Goal: Task Accomplishment & Management: Manage account settings

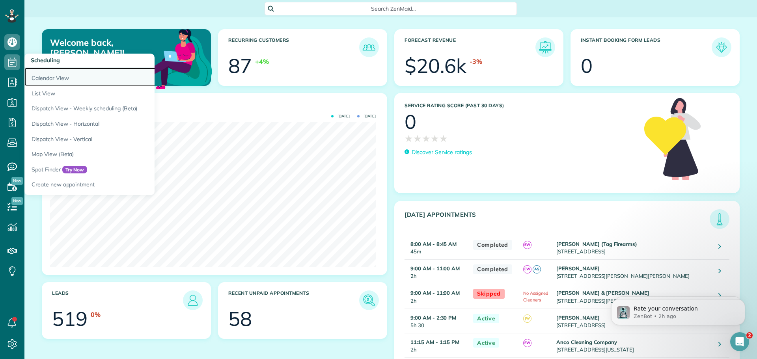
click at [44, 74] on link "Calendar View" at bounding box center [122, 77] width 197 height 18
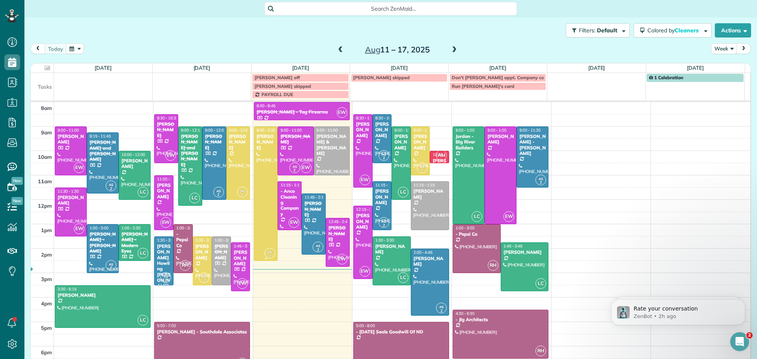
click at [261, 162] on div at bounding box center [265, 194] width 23 height 134
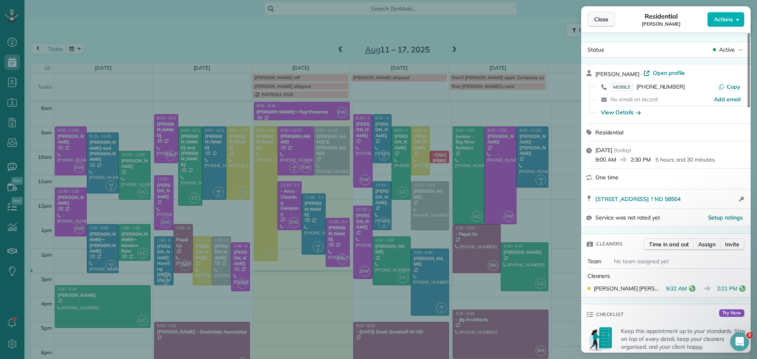
click at [602, 20] on span "Close" at bounding box center [601, 19] width 14 height 8
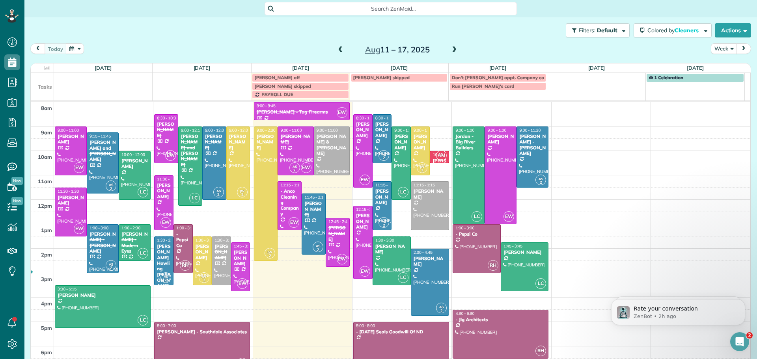
click at [742, 342] on icon "Open Intercom Messenger" at bounding box center [739, 341] width 13 height 13
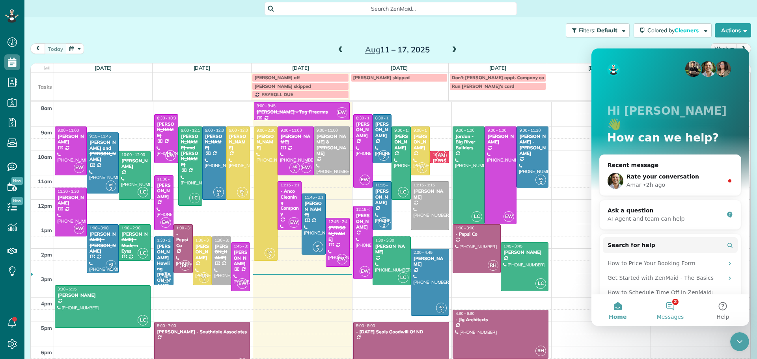
click at [669, 303] on button "2 Messages" at bounding box center [669, 310] width 52 height 32
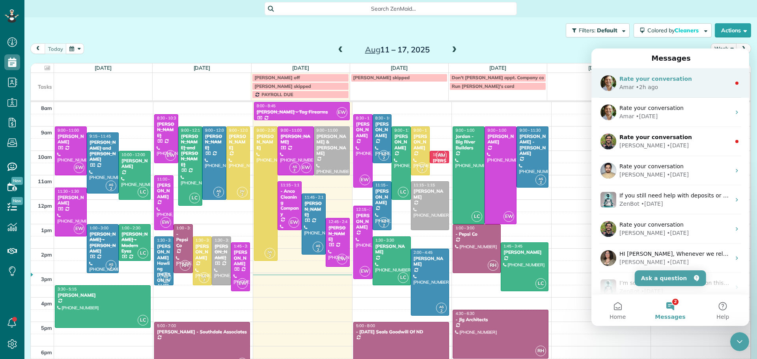
click at [638, 83] on div "Rate your conversation" at bounding box center [674, 79] width 111 height 8
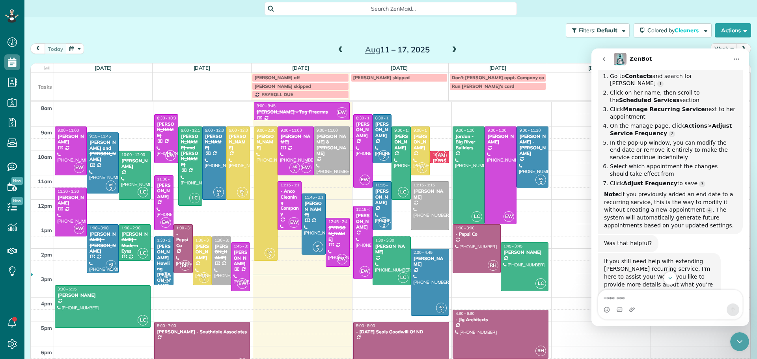
scroll to position [125, 0]
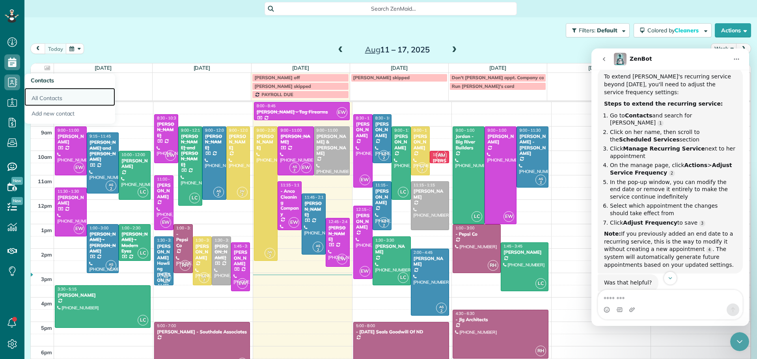
click at [50, 97] on link "All Contacts" at bounding box center [69, 97] width 91 height 18
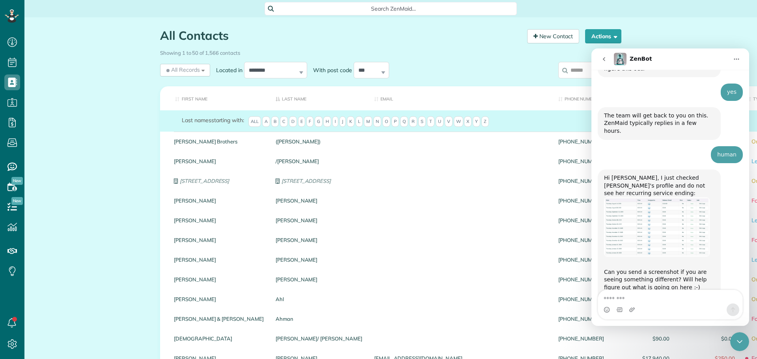
scroll to position [872, 0]
click at [694, 198] on img "Amar says…" at bounding box center [657, 227] width 106 height 59
click at [693, 198] on img "Amar says…" at bounding box center [657, 227] width 106 height 59
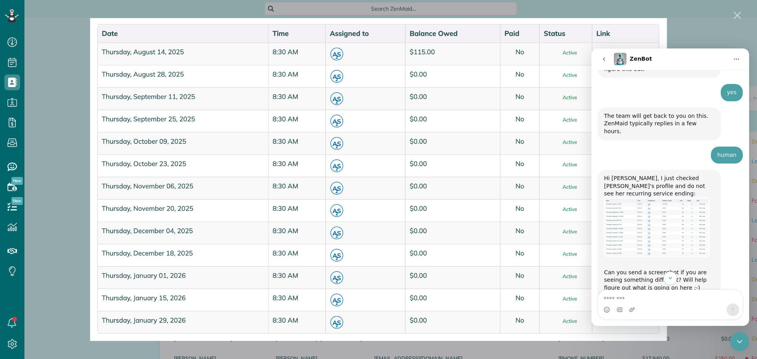
click at [604, 58] on icon "go back" at bounding box center [604, 59] width 2 height 4
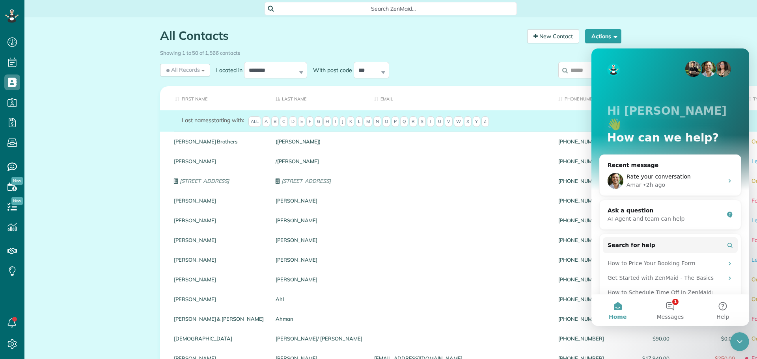
click at [573, 70] on input "search" at bounding box center [589, 70] width 63 height 17
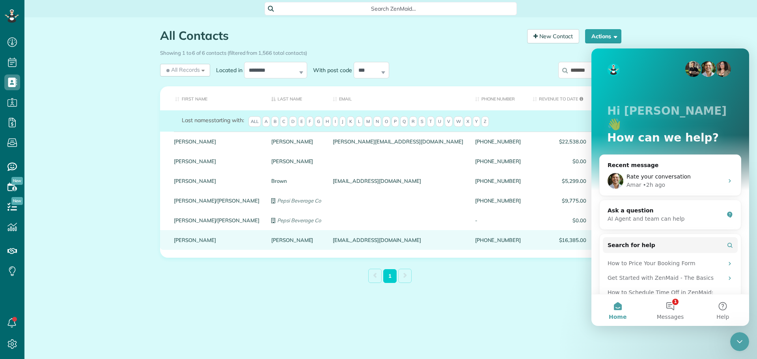
type input "*******"
click at [271, 243] on link "Schumaier" at bounding box center [296, 240] width 50 height 6
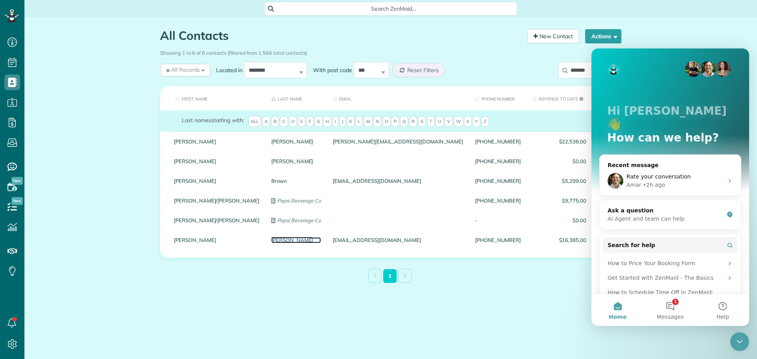
click at [271, 243] on link "Schumaier" at bounding box center [296, 240] width 50 height 6
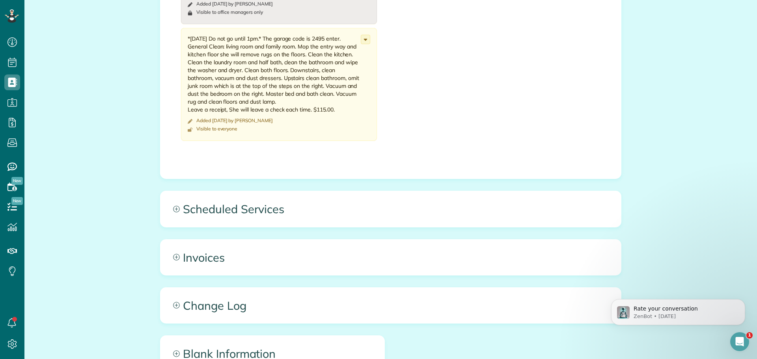
scroll to position [458, 0]
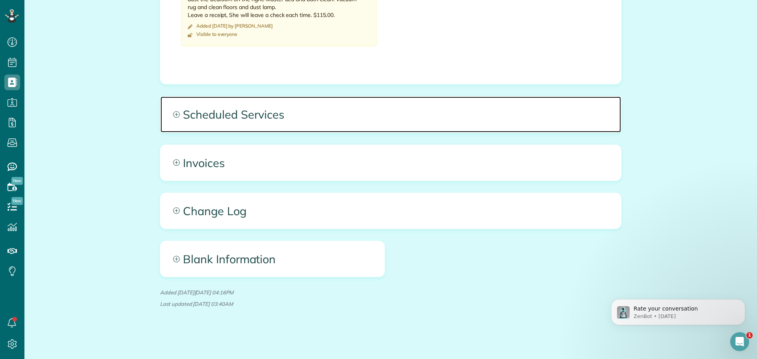
click at [230, 115] on span "Scheduled Services" at bounding box center [390, 114] width 460 height 35
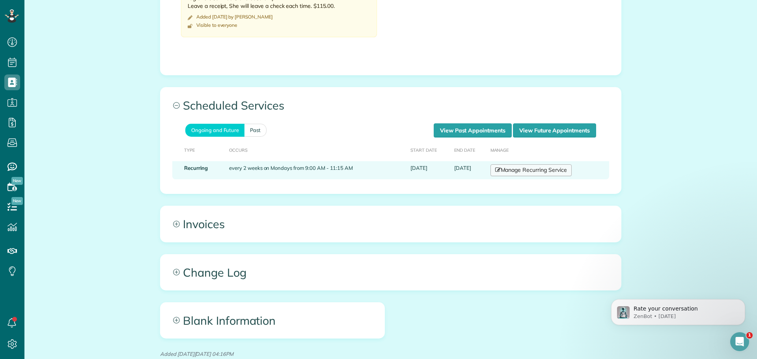
click at [536, 176] on link "Manage Recurring Service" at bounding box center [530, 170] width 81 height 12
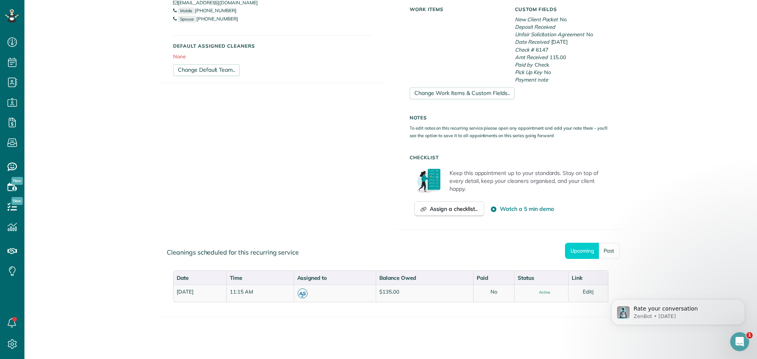
scroll to position [252, 0]
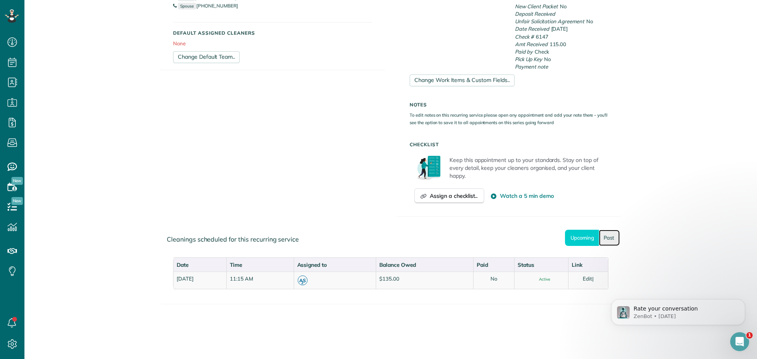
click at [605, 235] on link "Past" at bounding box center [609, 238] width 21 height 16
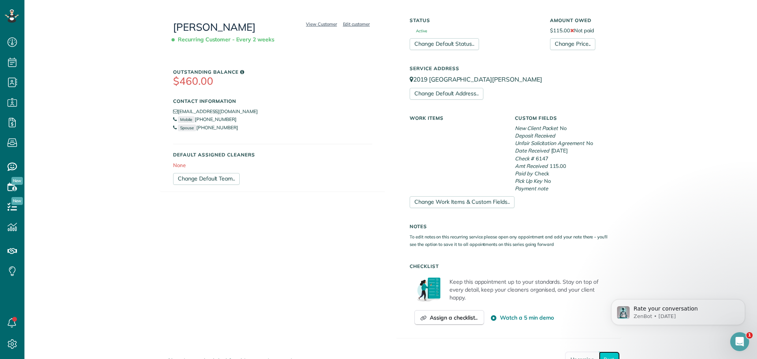
scroll to position [39, 0]
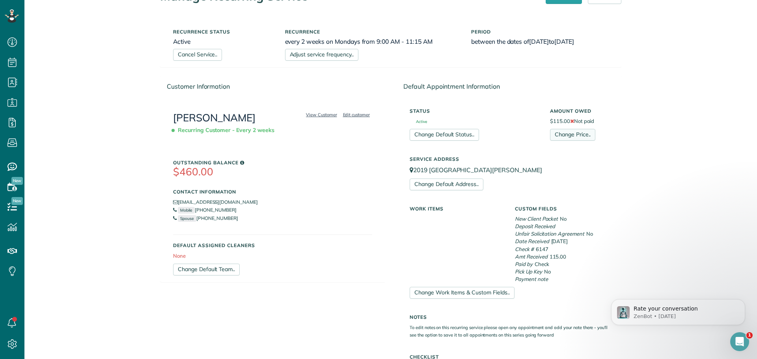
click at [554, 132] on link "Change Price.." at bounding box center [572, 135] width 45 height 12
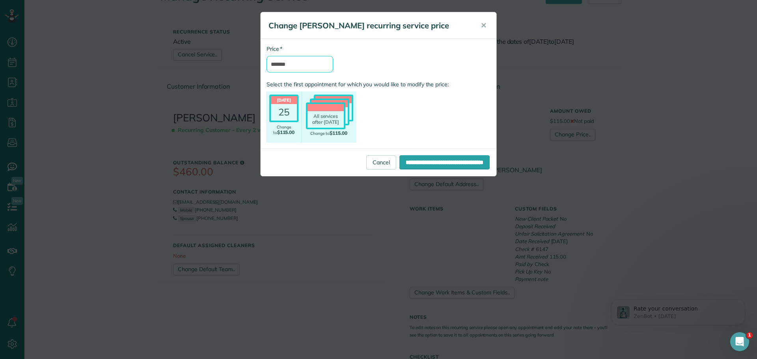
click at [303, 62] on input "*******" at bounding box center [299, 64] width 67 height 17
type input "*******"
click at [327, 111] on header at bounding box center [325, 107] width 36 height 7
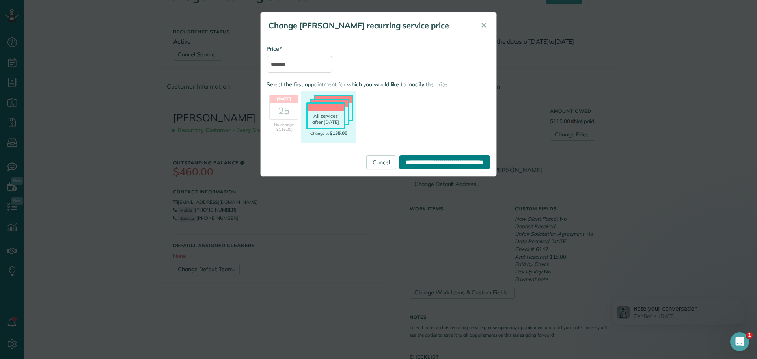
click at [441, 160] on input "**********" at bounding box center [444, 162] width 90 height 14
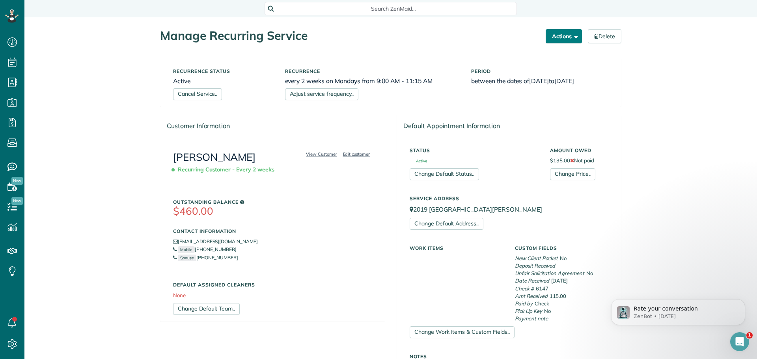
click at [556, 37] on button "Actions" at bounding box center [563, 36] width 36 height 14
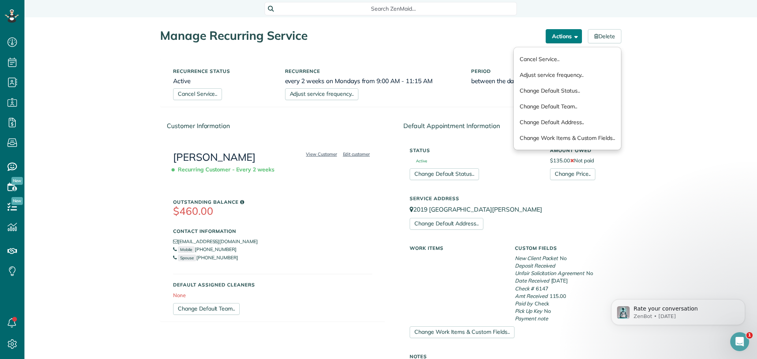
click at [549, 38] on button "Actions" at bounding box center [563, 36] width 36 height 14
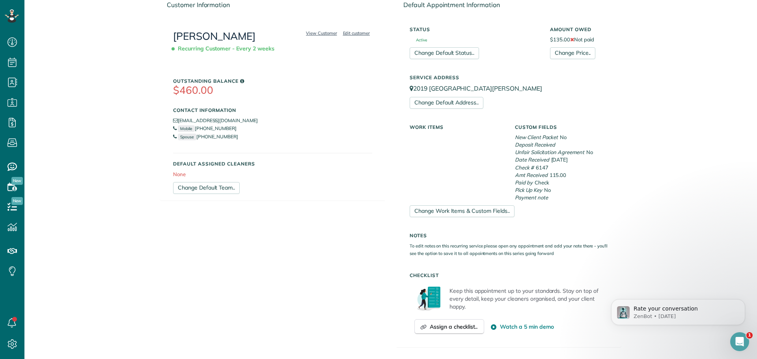
scroll to position [55, 0]
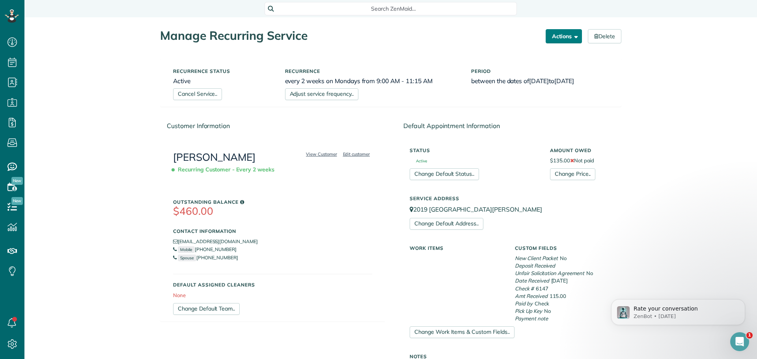
click at [571, 36] on span "button" at bounding box center [574, 36] width 6 height 6
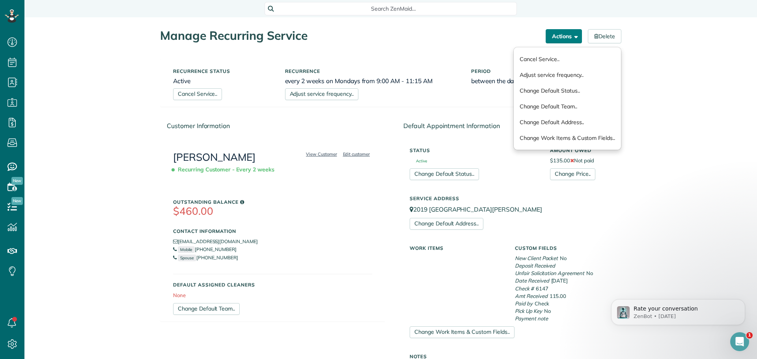
click at [571, 36] on span "button" at bounding box center [574, 36] width 6 height 6
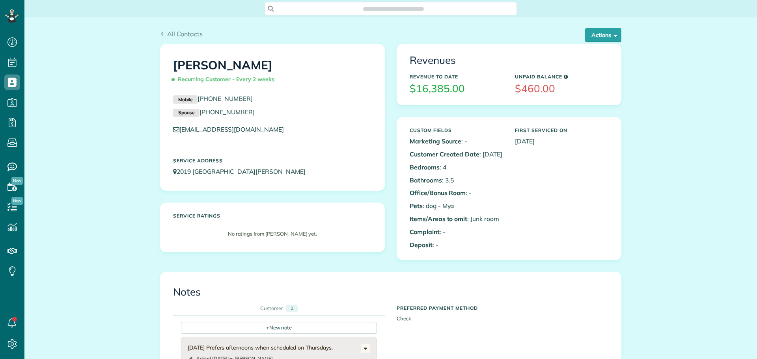
scroll to position [4, 4]
click at [596, 33] on button "Actions" at bounding box center [603, 35] width 36 height 14
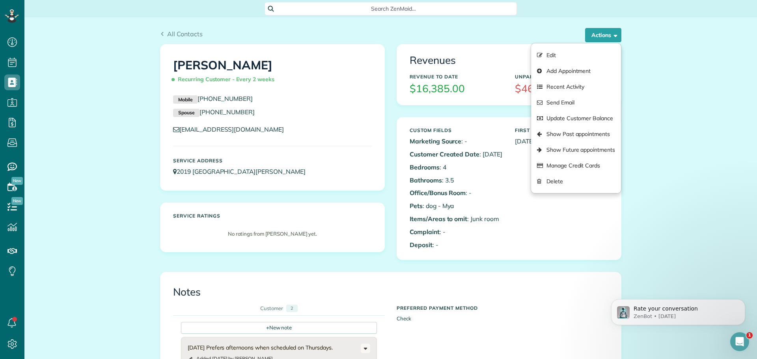
scroll to position [0, 0]
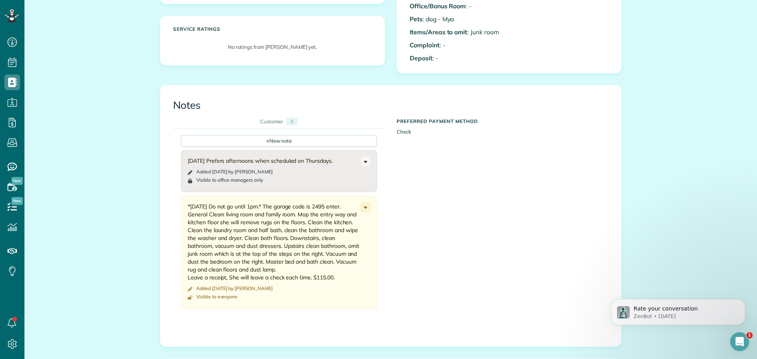
scroll to position [197, 0]
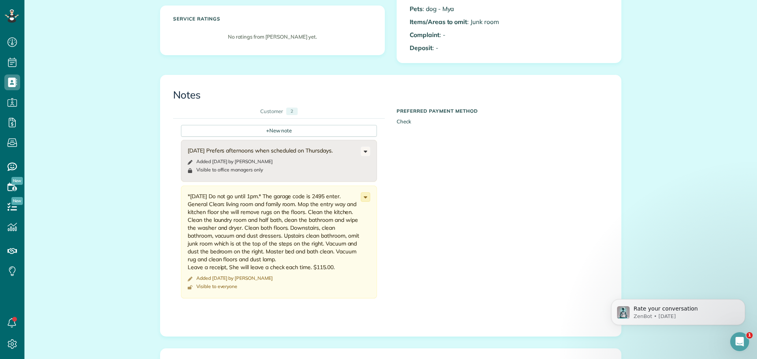
click at [362, 201] on icon at bounding box center [365, 197] width 9 height 9
click at [331, 231] on span "Edit note" at bounding box center [330, 228] width 22 height 6
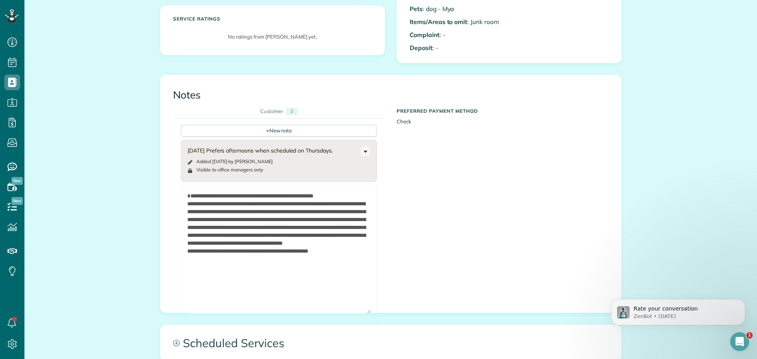
drag, startPoint x: 362, startPoint y: 227, endPoint x: 381, endPoint y: 309, distance: 84.7
click at [380, 313] on div "Notes Customer 2 + New note [DATE] Prefers afternoons when scheduled on Thursda…" at bounding box center [390, 194] width 460 height 238
click at [331, 277] on textarea "**********" at bounding box center [278, 250] width 183 height 117
drag, startPoint x: 225, startPoint y: 275, endPoint x: 182, endPoint y: 275, distance: 42.6
click at [182, 275] on form "**********" at bounding box center [279, 268] width 196 height 165
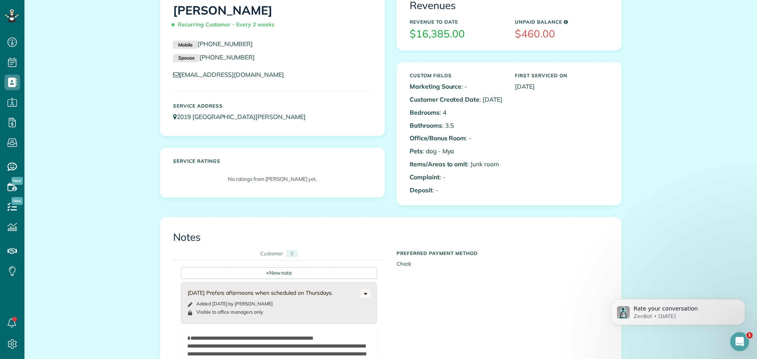
scroll to position [158, 0]
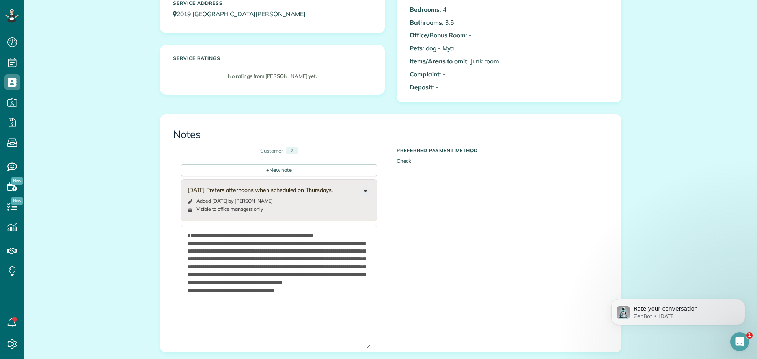
type textarea "**********"
click at [362, 195] on icon at bounding box center [365, 190] width 9 height 9
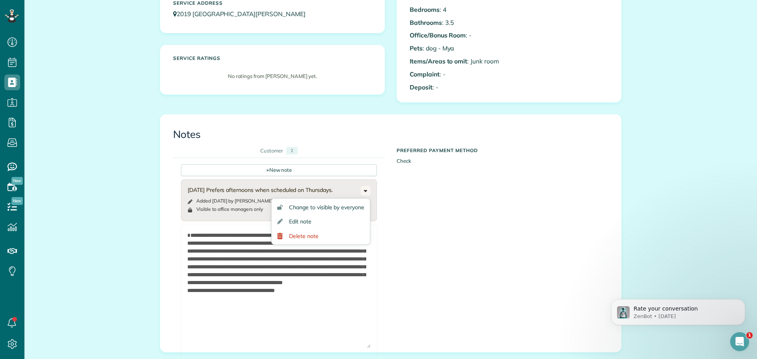
click at [482, 214] on div "+ New note 1/8/2024 Prefers afternoons when scheduled on Thursdays. Added 2 yea…" at bounding box center [384, 242] width 423 height 168
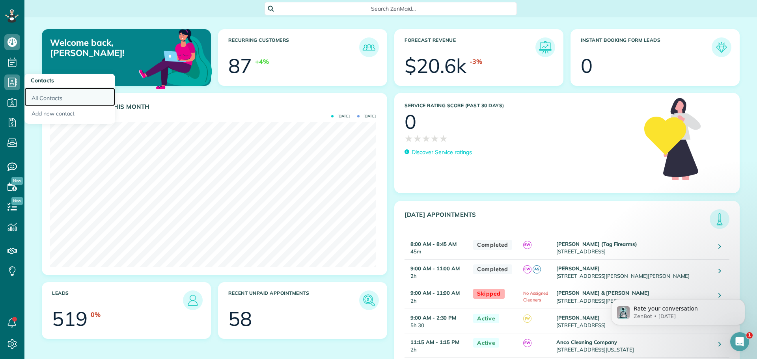
click at [40, 96] on link "All Contacts" at bounding box center [69, 97] width 91 height 18
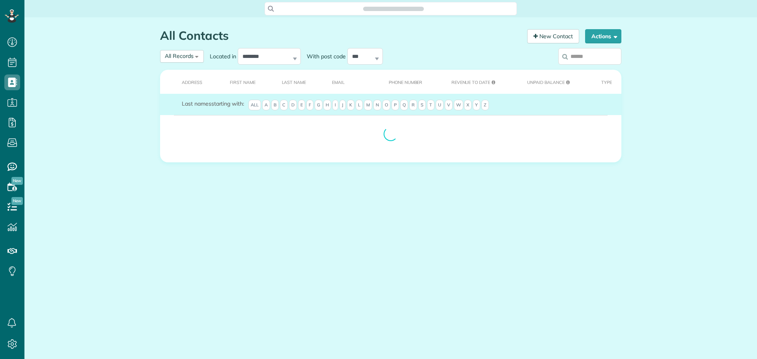
scroll to position [359, 24]
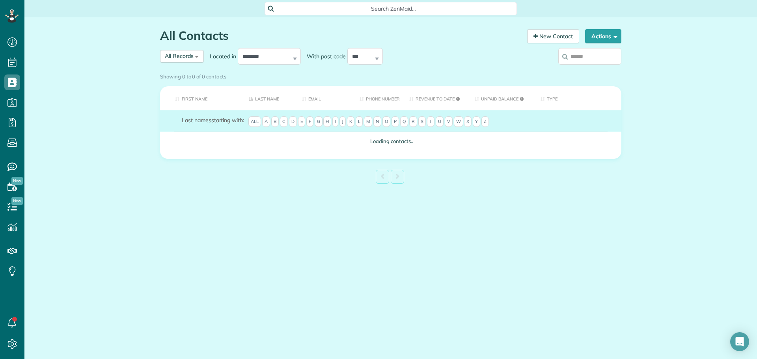
click at [600, 54] on input "search" at bounding box center [589, 56] width 63 height 17
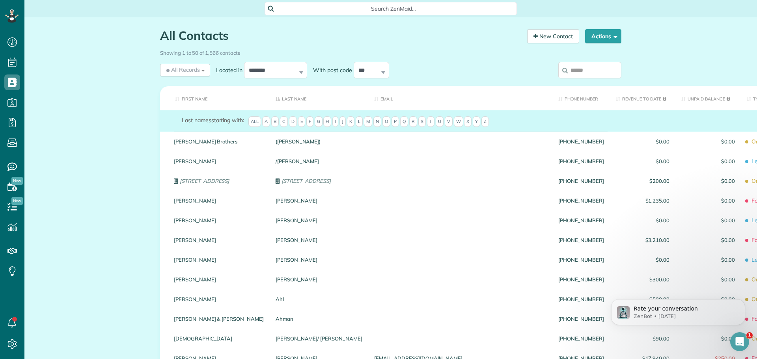
scroll to position [0, 0]
click at [586, 73] on input "search" at bounding box center [589, 70] width 63 height 17
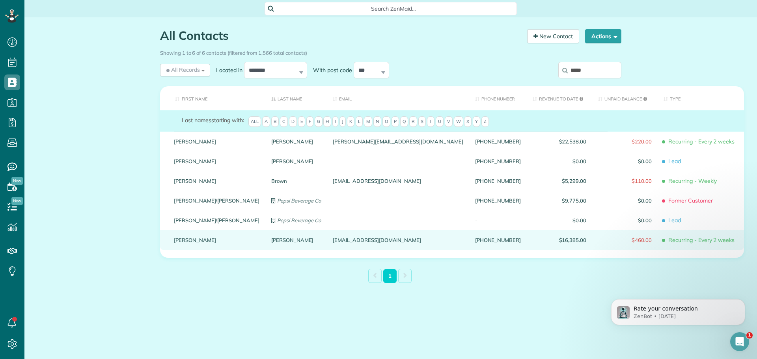
type input "*****"
click at [271, 243] on link "Schumaier" at bounding box center [296, 240] width 50 height 6
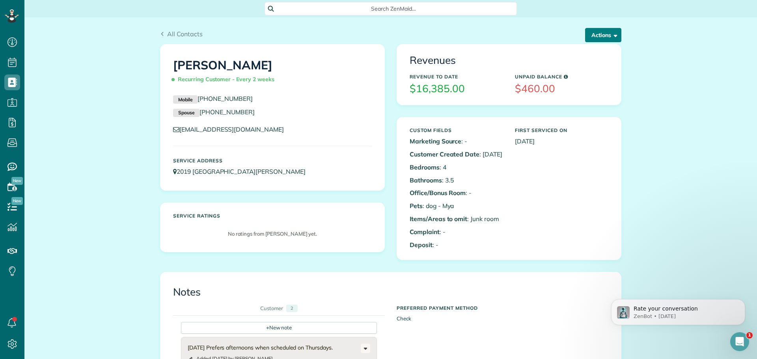
click at [593, 30] on button "Actions" at bounding box center [603, 35] width 36 height 14
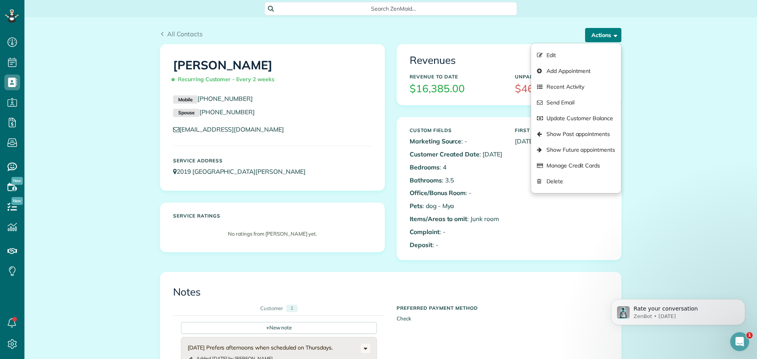
click at [593, 30] on button "Actions" at bounding box center [603, 35] width 36 height 14
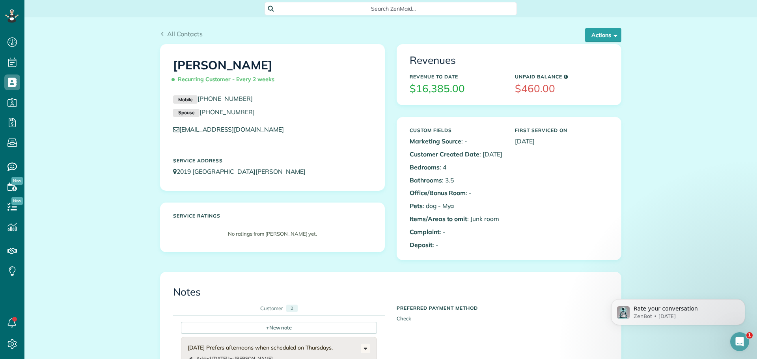
click at [740, 338] on icon "Open Intercom Messenger" at bounding box center [739, 341] width 13 height 13
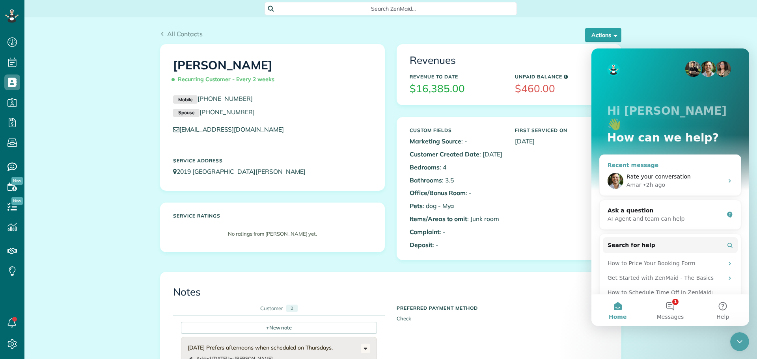
click at [634, 173] on span "Rate your conversation" at bounding box center [658, 176] width 64 height 6
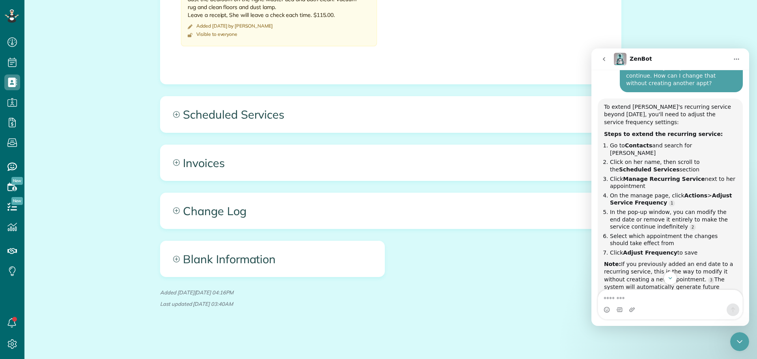
scroll to position [458, 0]
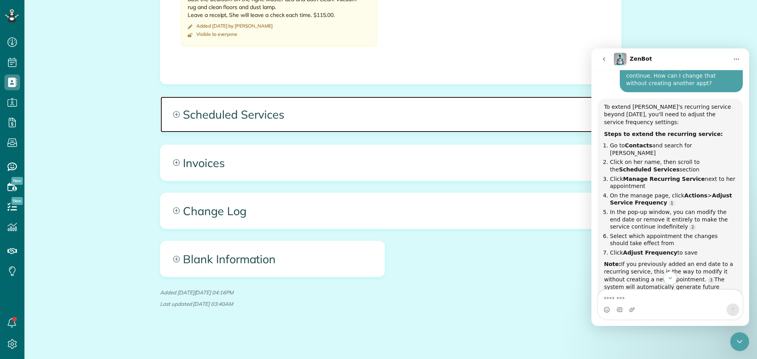
click at [215, 113] on span "Scheduled Services" at bounding box center [390, 114] width 460 height 35
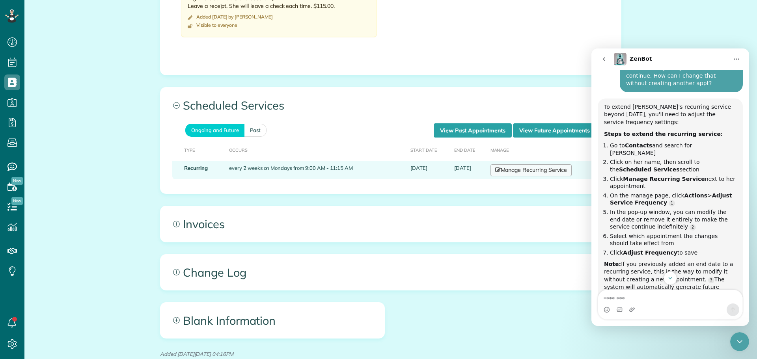
click at [517, 176] on link "Manage Recurring Service" at bounding box center [530, 170] width 81 height 12
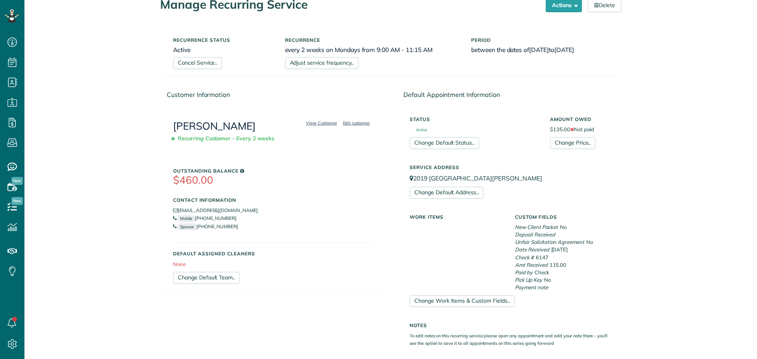
scroll to position [236, 0]
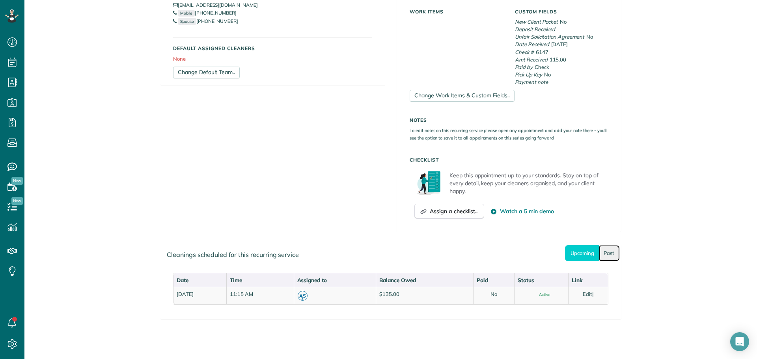
click at [603, 252] on link "Past" at bounding box center [609, 253] width 21 height 16
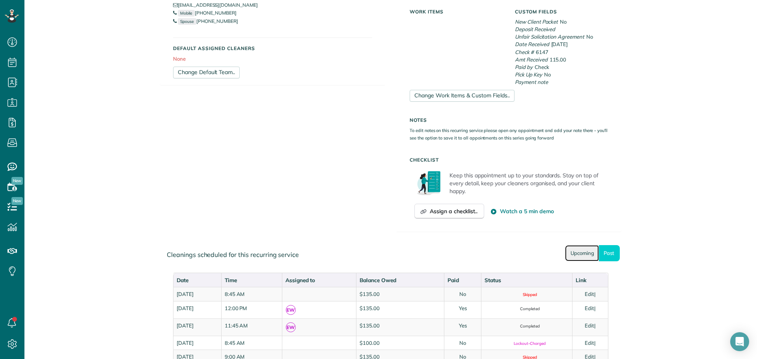
click at [565, 251] on link "Upcoming" at bounding box center [582, 253] width 34 height 16
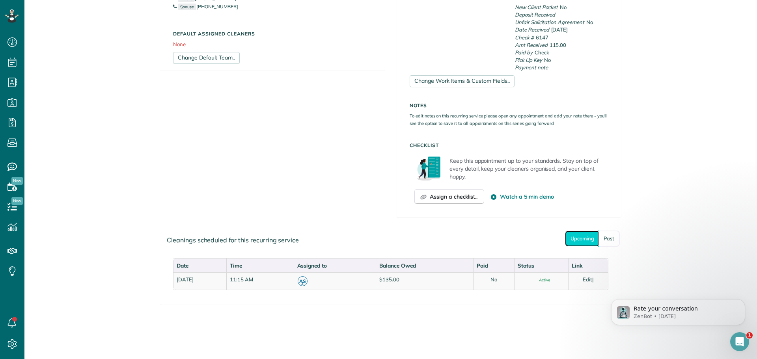
scroll to position [252, 0]
click at [740, 335] on div "Open Intercom Messenger" at bounding box center [739, 342] width 26 height 26
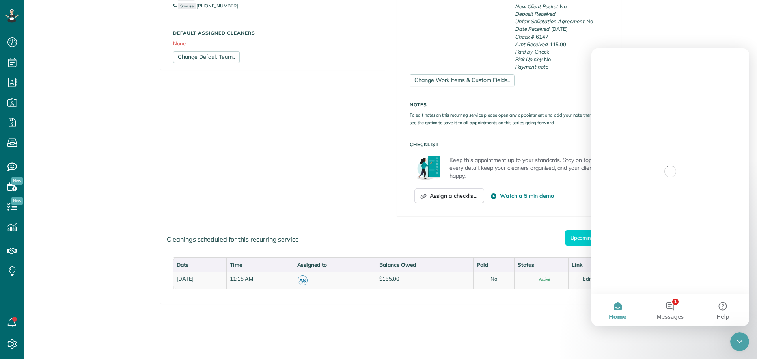
scroll to position [0, 0]
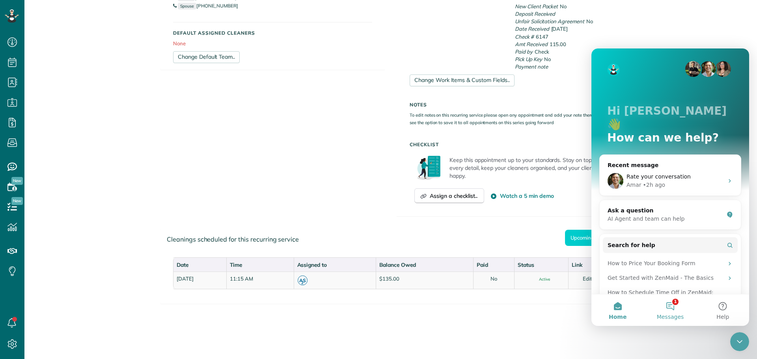
click at [675, 303] on button "1 Messages" at bounding box center [669, 310] width 52 height 32
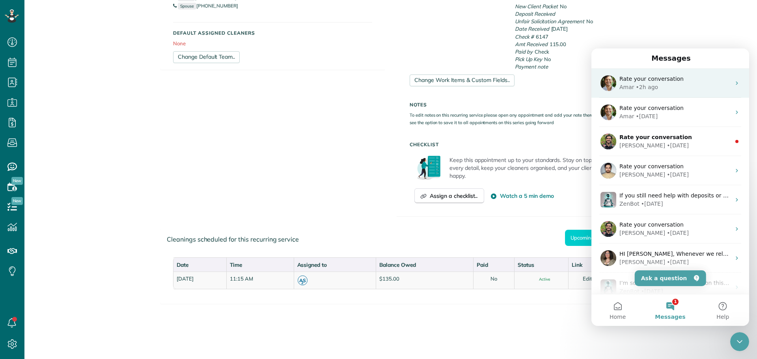
click at [643, 78] on span "Rate your conversation" at bounding box center [651, 79] width 64 height 6
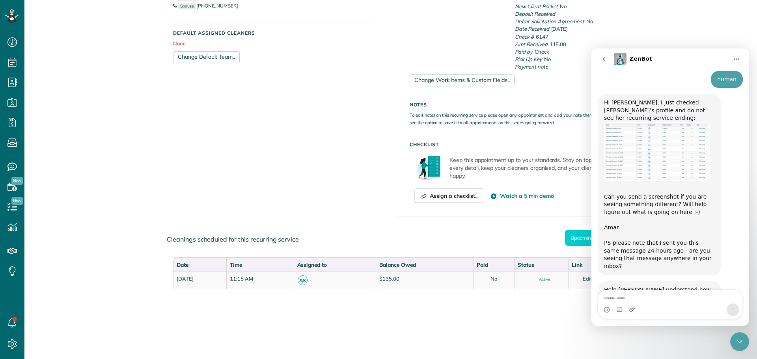
scroll to position [951, 0]
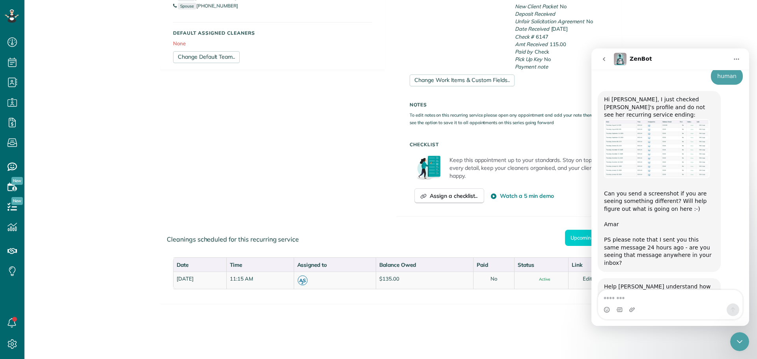
click at [622, 295] on textarea "Message…" at bounding box center [670, 296] width 144 height 13
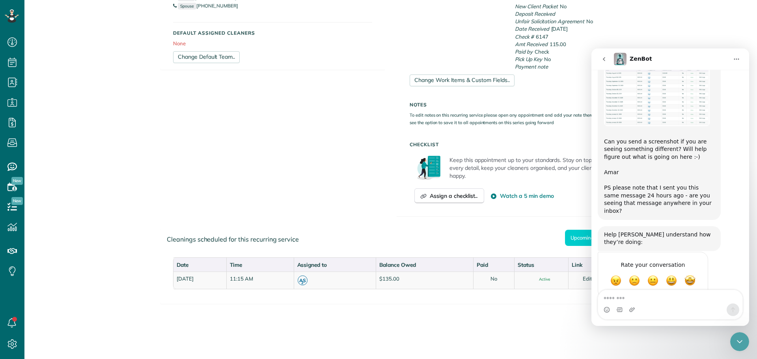
scroll to position [1008, 0]
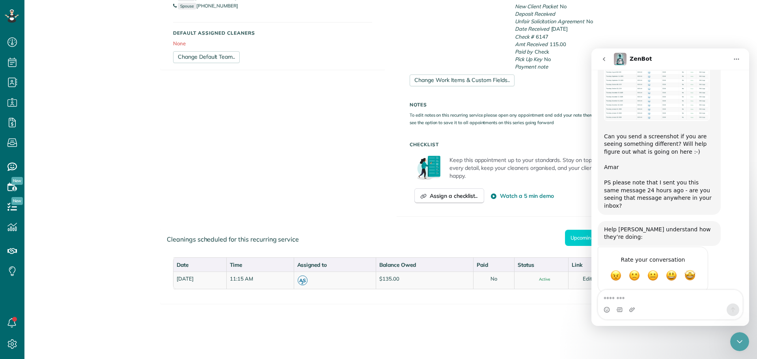
click at [623, 300] on textarea "Message…" at bounding box center [670, 296] width 144 height 13
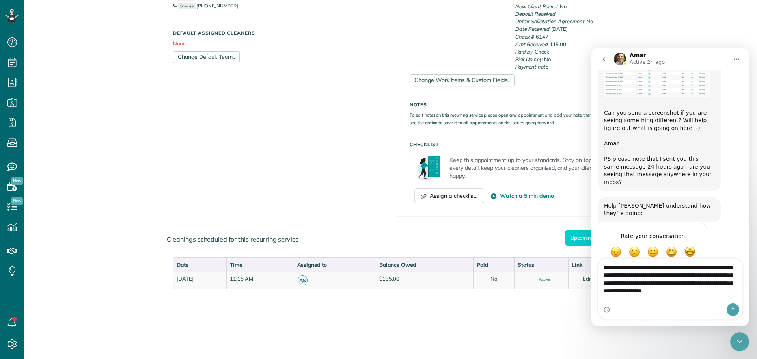
scroll to position [1040, 0]
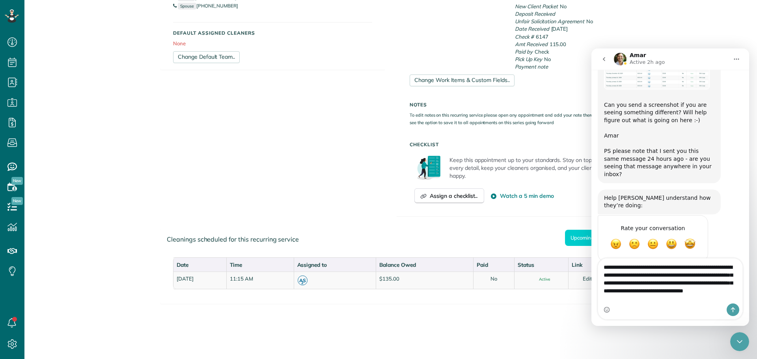
type textarea "**********"
click at [732, 310] on icon "Send a message…" at bounding box center [732, 310] width 6 height 6
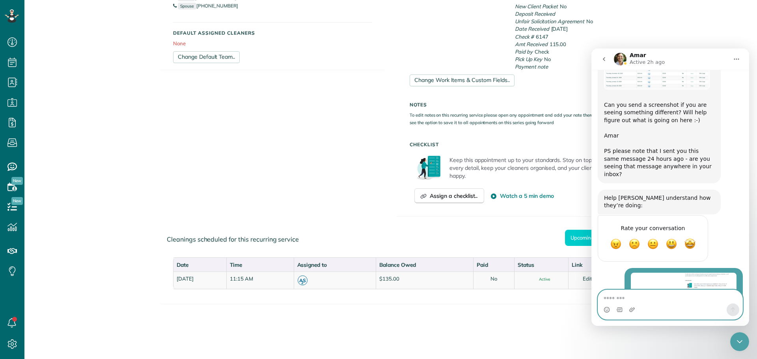
scroll to position [1065, 0]
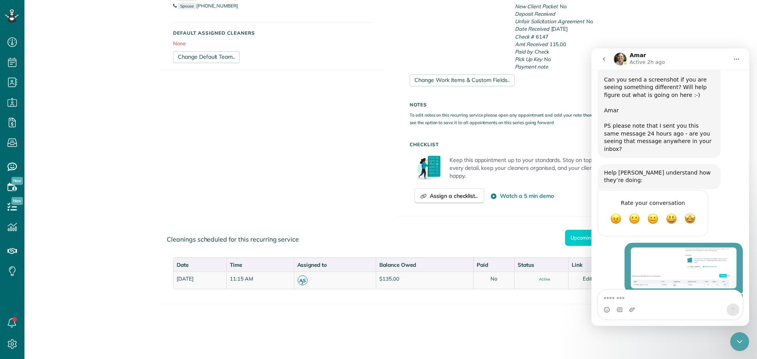
click at [495, 225] on div "Customer Information View Customer Edit customer [PERSON_NAME] Recurring Custom…" at bounding box center [390, 45] width 473 height 365
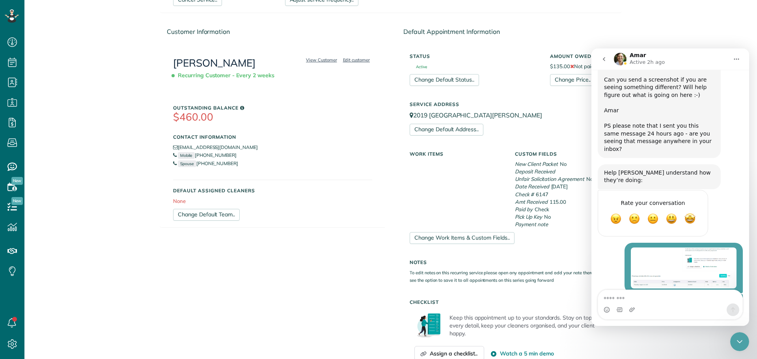
click at [738, 342] on icon "Close Intercom Messenger" at bounding box center [739, 341] width 6 height 3
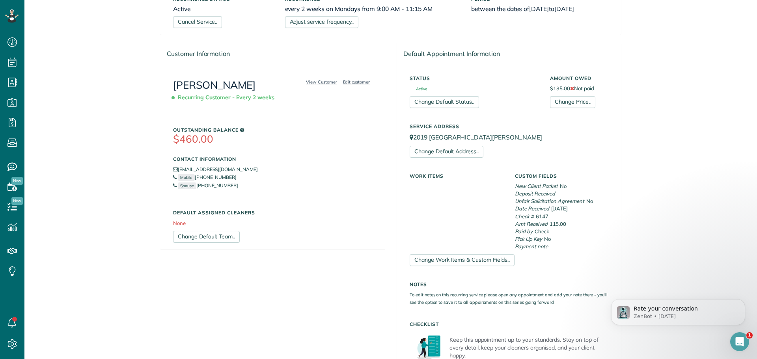
scroll to position [15, 0]
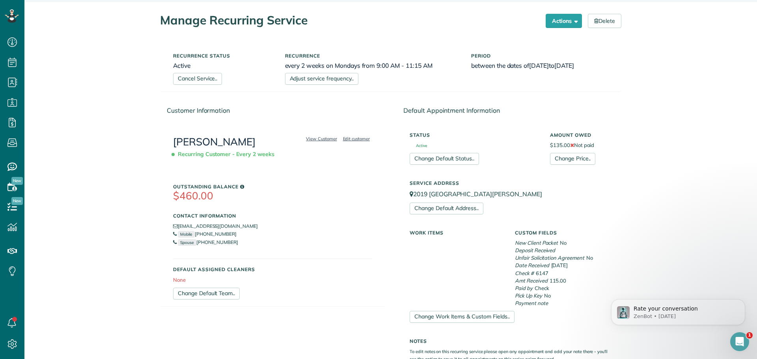
click at [729, 207] on div "Manage Recurring Service Actions Cancel Service.. Adjust service frequency.. Ch…" at bounding box center [390, 298] width 732 height 593
drag, startPoint x: 595, startPoint y: 318, endPoint x: 599, endPoint y: 317, distance: 4.8
click at [596, 317] on div "Change Work Items & Custom Fields.." at bounding box center [509, 317] width 210 height 12
click at [740, 338] on icon "Open Intercom Messenger" at bounding box center [739, 341] width 13 height 13
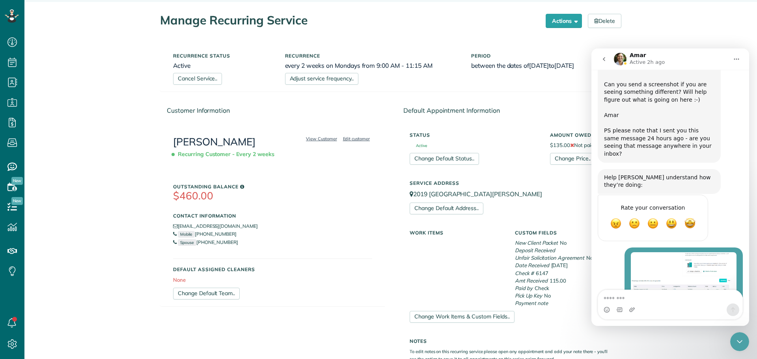
scroll to position [1065, 0]
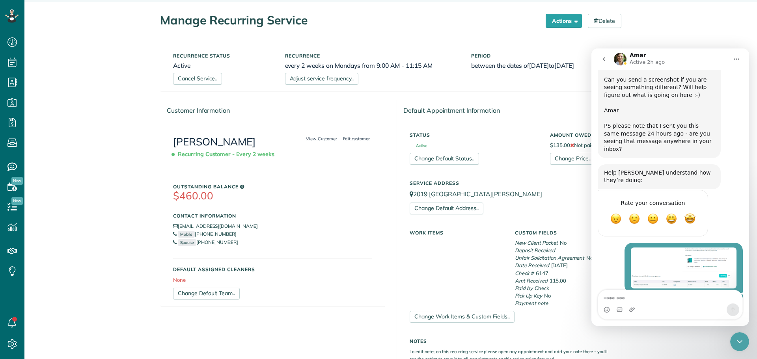
click at [629, 300] on textarea "Message…" at bounding box center [670, 296] width 144 height 13
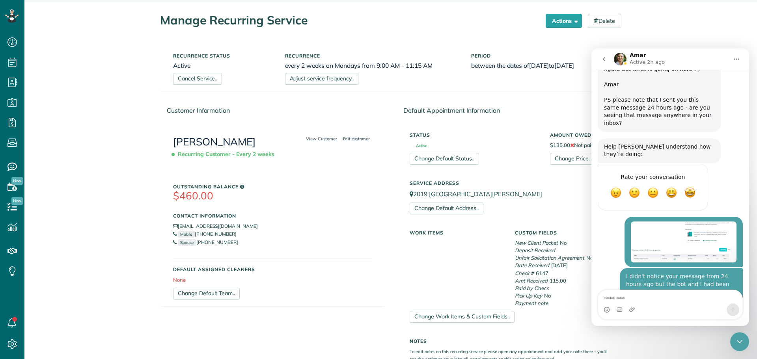
scroll to position [1092, 0]
drag, startPoint x: 632, startPoint y: 297, endPoint x: 639, endPoint y: 377, distance: 80.7
